Goal: Navigation & Orientation: Find specific page/section

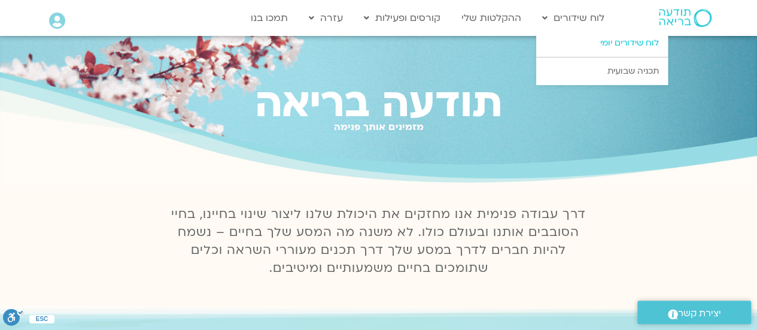
click at [575, 44] on link "לוח שידורים יומי" at bounding box center [602, 43] width 132 height 28
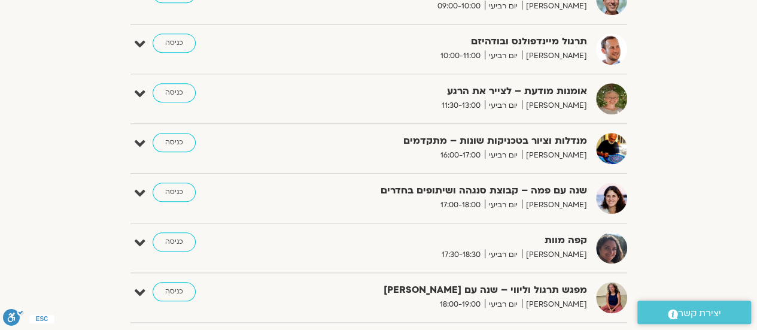
scroll to position [414, 0]
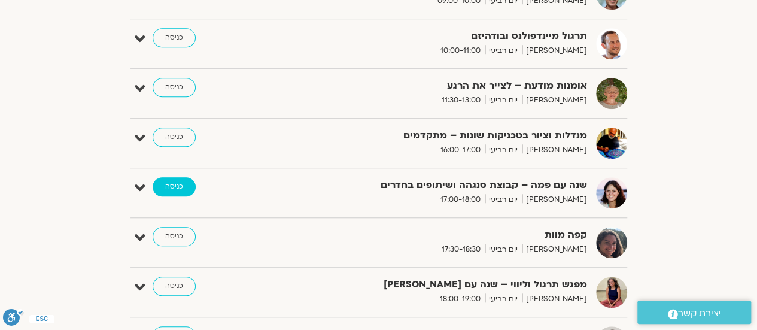
click at [174, 184] on link "כניסה" at bounding box center [174, 186] width 43 height 19
